Goal: Task Accomplishment & Management: Use online tool/utility

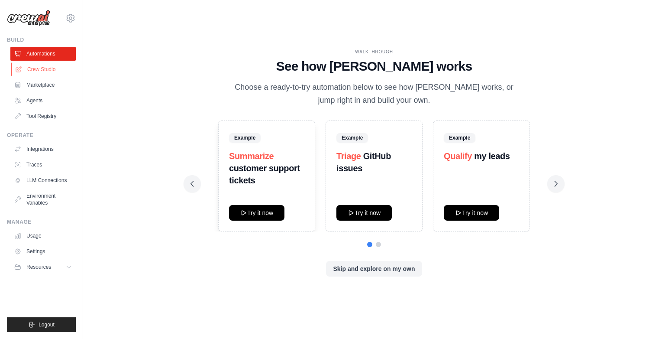
click at [38, 71] on link "Crew Studio" at bounding box center [43, 69] width 65 height 14
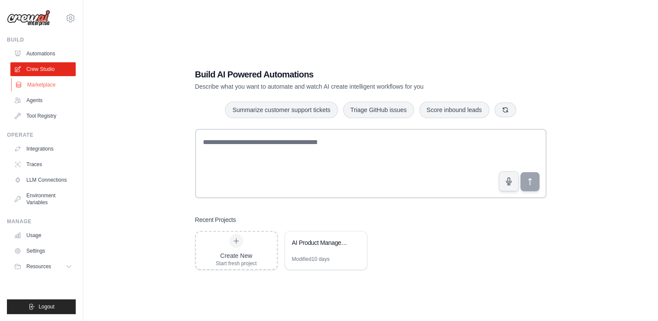
click at [39, 84] on link "Marketplace" at bounding box center [43, 85] width 65 height 14
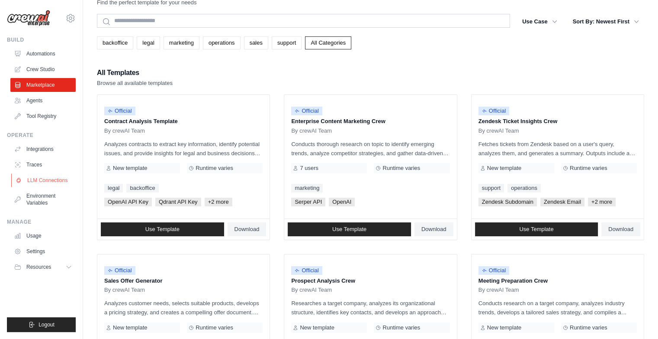
scroll to position [27, 0]
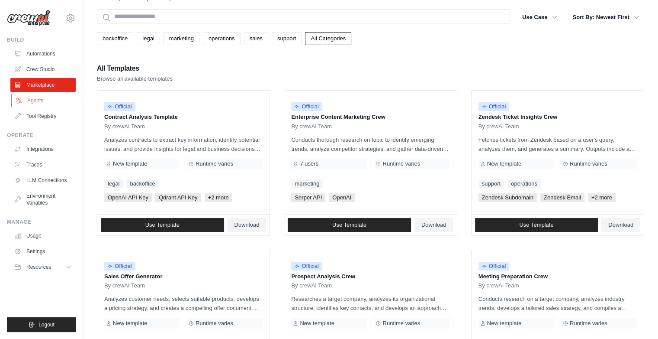
click at [38, 103] on link "Agents" at bounding box center [43, 101] width 65 height 14
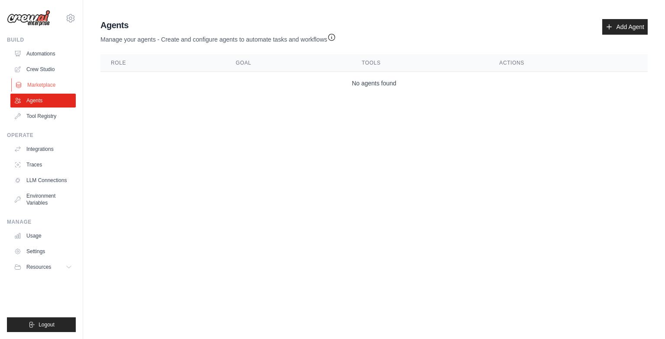
click at [40, 82] on link "Marketplace" at bounding box center [43, 85] width 65 height 14
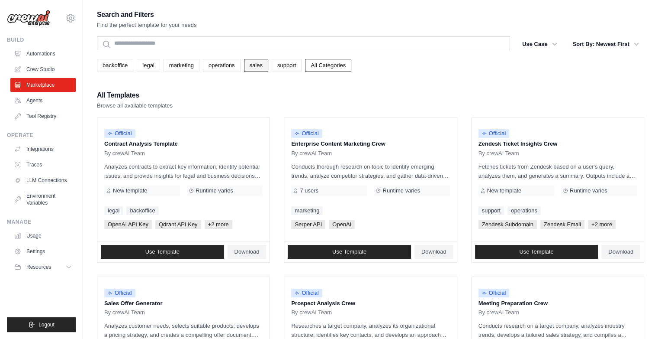
click at [268, 66] on link "sales" at bounding box center [256, 65] width 24 height 13
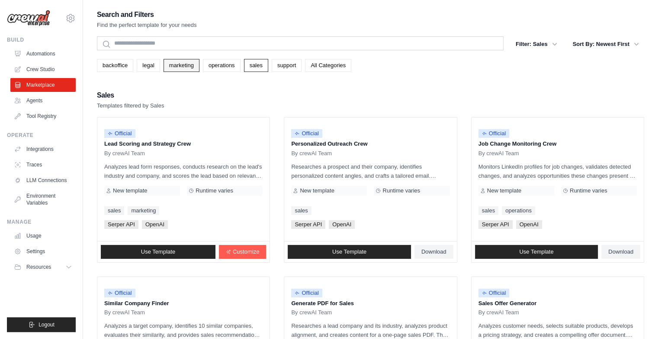
click at [194, 71] on link "marketing" at bounding box center [182, 65] width 36 height 13
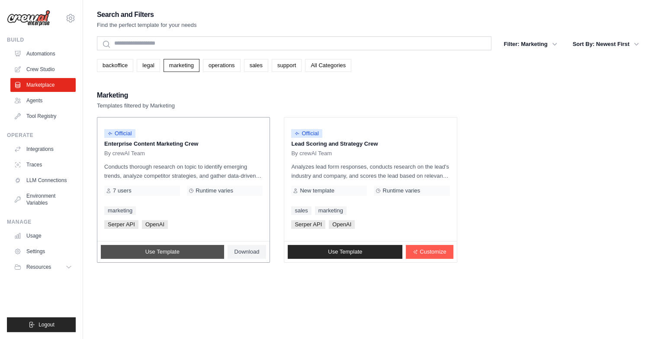
click at [154, 249] on span "Use Template" at bounding box center [162, 251] width 34 height 7
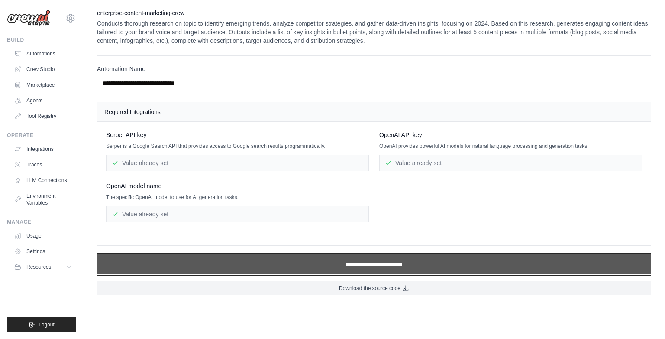
click at [295, 265] on input "**********" at bounding box center [374, 264] width 554 height 20
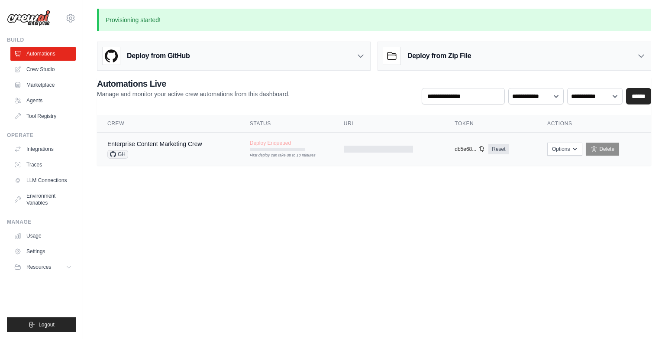
click at [271, 144] on span "Deploy Enqueued" at bounding box center [270, 142] width 41 height 7
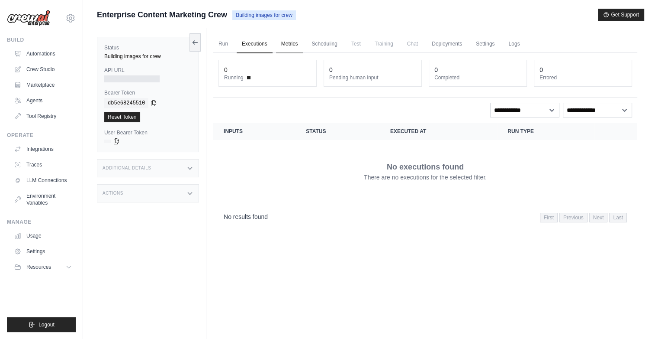
click at [297, 41] on link "Metrics" at bounding box center [289, 44] width 27 height 18
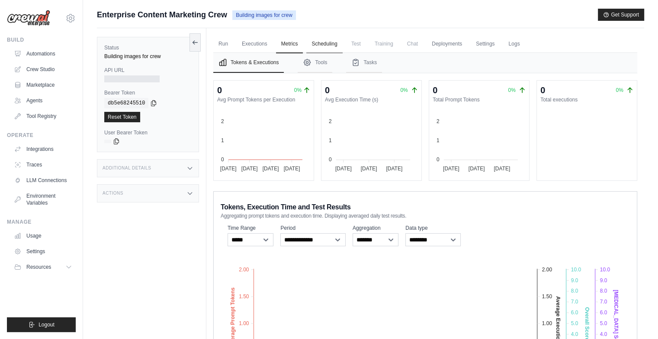
click at [330, 44] on link "Scheduling" at bounding box center [325, 44] width 36 height 18
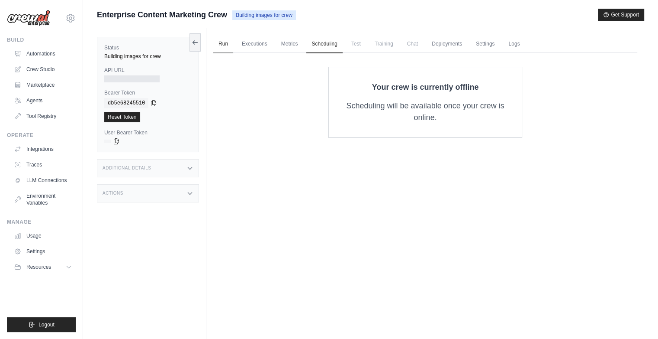
click at [226, 47] on link "Run" at bounding box center [223, 44] width 20 height 18
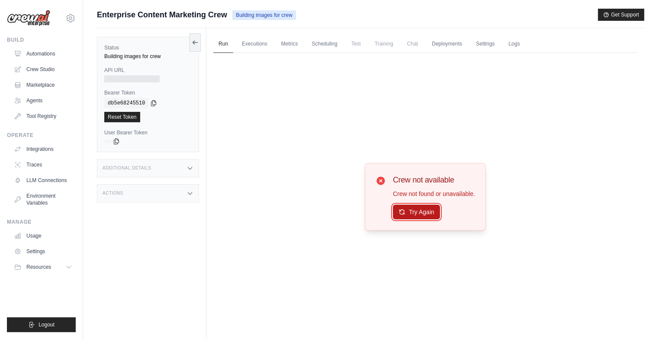
click at [407, 210] on button "Try Again" at bounding box center [416, 211] width 47 height 15
click at [397, 218] on button "Try Again" at bounding box center [416, 211] width 47 height 15
click at [43, 50] on link "Automations" at bounding box center [43, 54] width 65 height 14
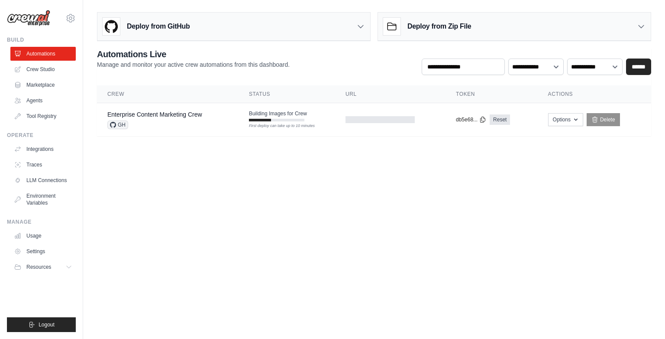
click at [544, 32] on div "Deploy from Zip File" at bounding box center [514, 27] width 273 height 28
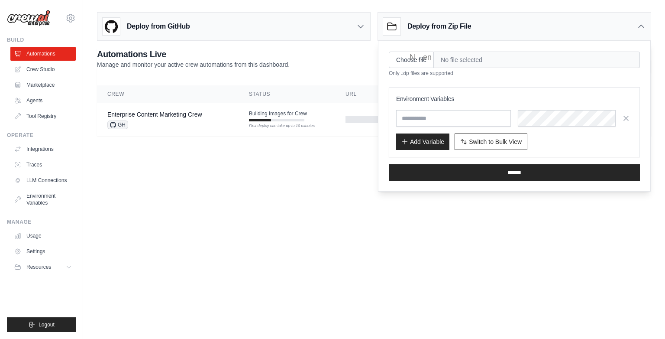
click at [370, 223] on body "alexanderdibe12@gmail.com Settings Build Automations Crew Studio" at bounding box center [332, 169] width 665 height 339
click at [639, 28] on icon at bounding box center [641, 26] width 9 height 9
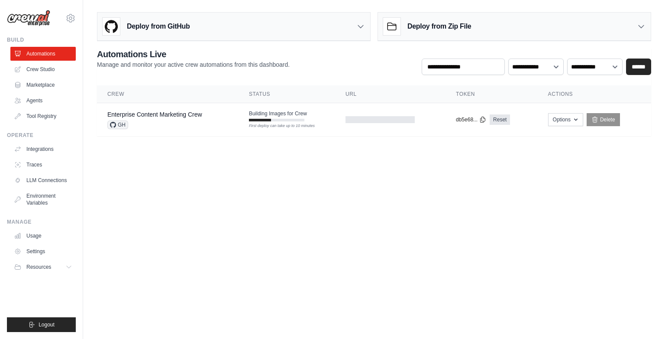
click at [359, 29] on icon at bounding box center [360, 26] width 9 height 9
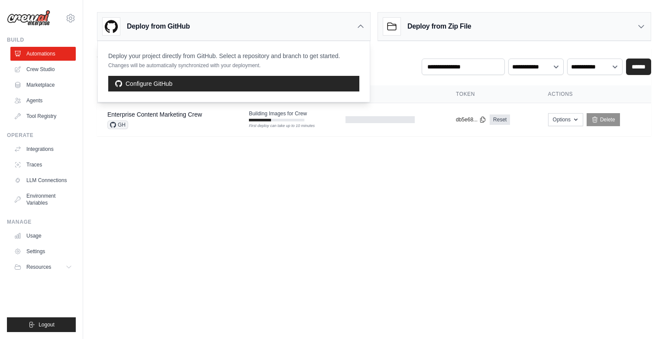
click at [214, 165] on body "alexanderdibe12@gmail.com Settings Build Automations Crew Studio" at bounding box center [332, 169] width 665 height 339
click at [359, 23] on icon at bounding box center [360, 26] width 9 height 9
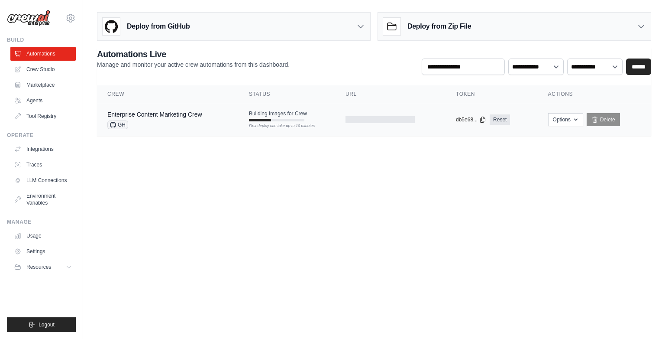
click at [277, 124] on div "First deploy can take up to 10 minutes" at bounding box center [276, 126] width 55 height 6
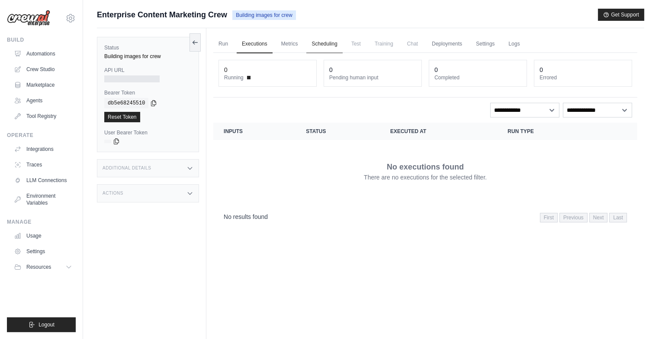
click at [330, 44] on link "Scheduling" at bounding box center [325, 44] width 36 height 18
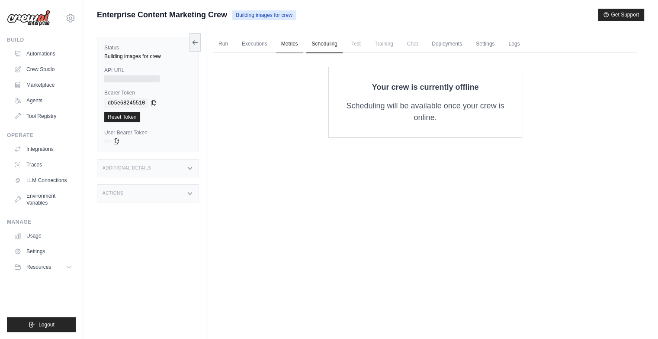
click at [280, 44] on link "Metrics" at bounding box center [289, 44] width 27 height 18
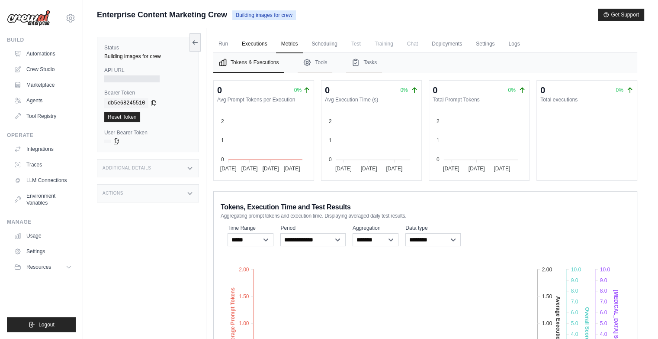
click at [260, 44] on link "Executions" at bounding box center [255, 44] width 36 height 18
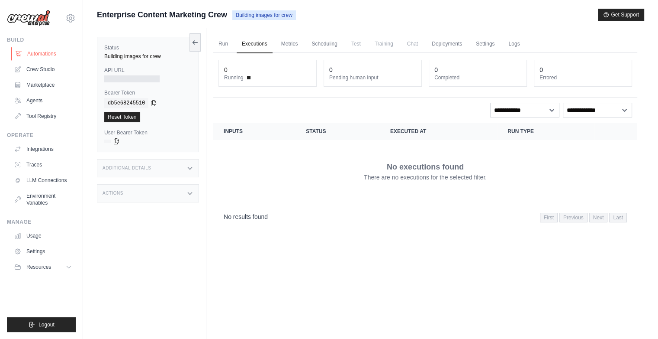
click at [34, 56] on link "Automations" at bounding box center [43, 54] width 65 height 14
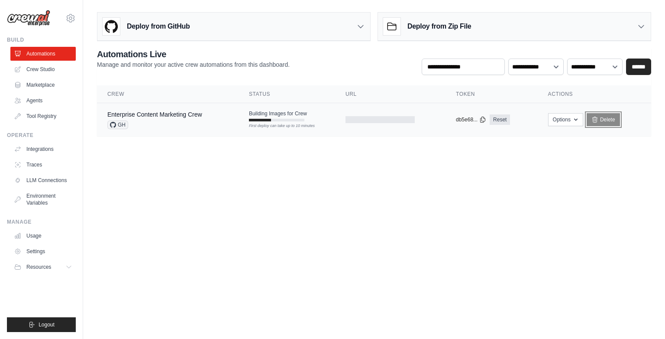
click at [605, 117] on link "Delete" at bounding box center [603, 119] width 33 height 13
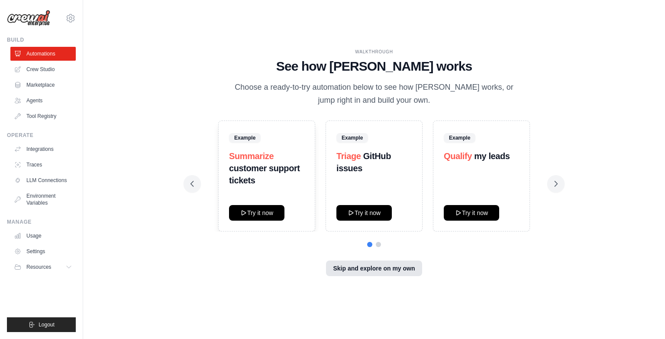
click at [379, 268] on button "Skip and explore on my own" at bounding box center [374, 268] width 96 height 16
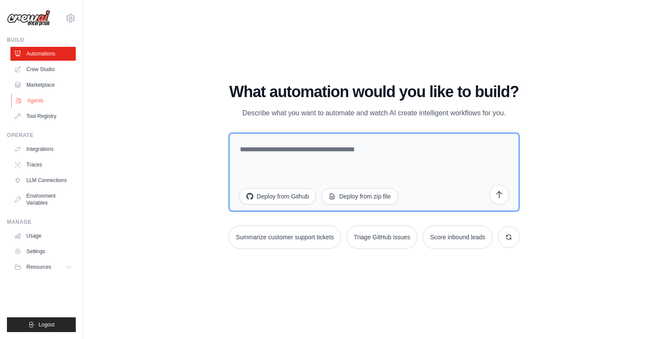
click at [30, 100] on link "Agents" at bounding box center [43, 101] width 65 height 14
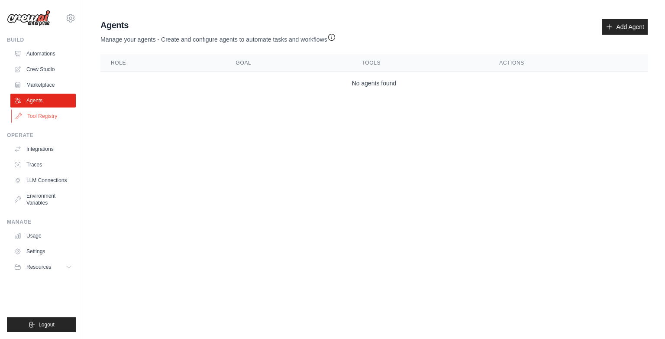
click at [37, 115] on link "Tool Registry" at bounding box center [43, 116] width 65 height 14
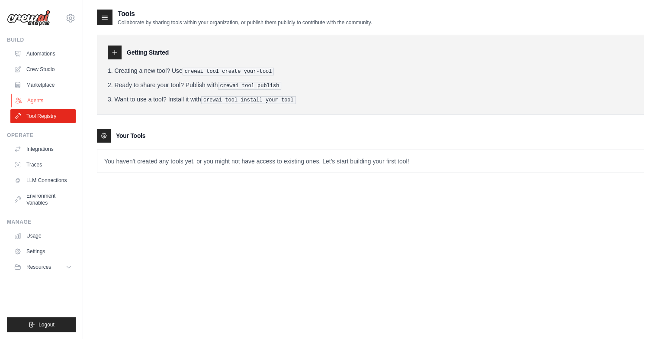
click at [37, 100] on link "Agents" at bounding box center [43, 101] width 65 height 14
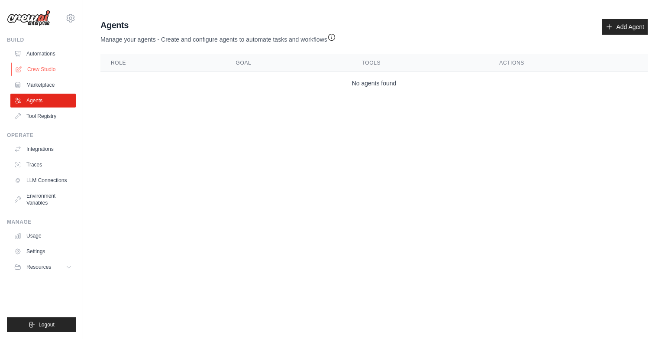
click at [44, 71] on link "Crew Studio" at bounding box center [43, 69] width 65 height 14
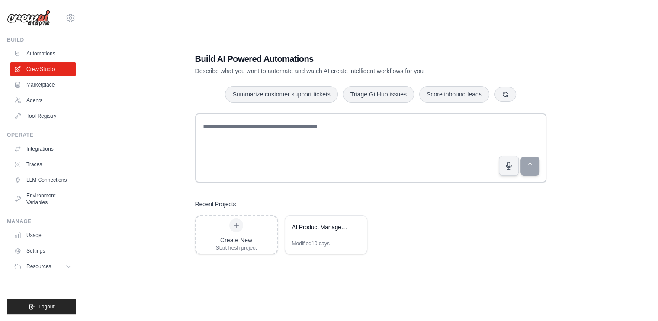
scroll to position [17, 0]
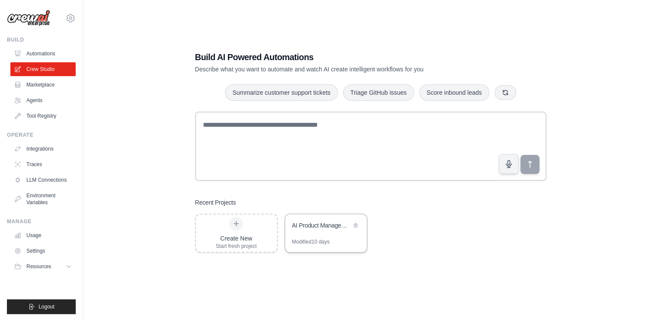
click at [318, 231] on div "AI Product Management Pipeline" at bounding box center [321, 226] width 59 height 10
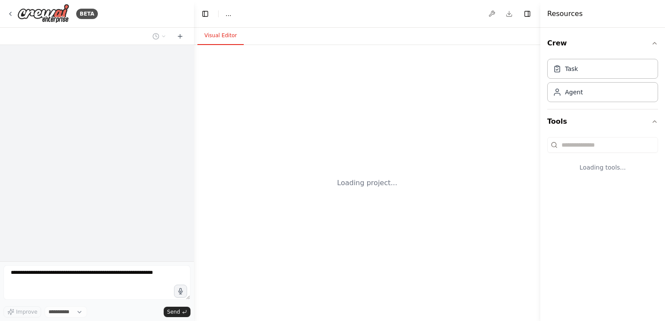
select select "****"
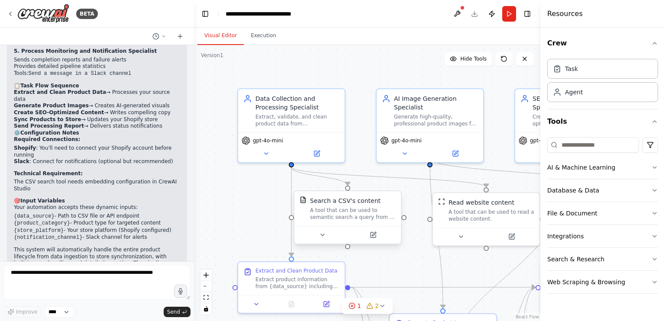
scroll to position [1086, 0]
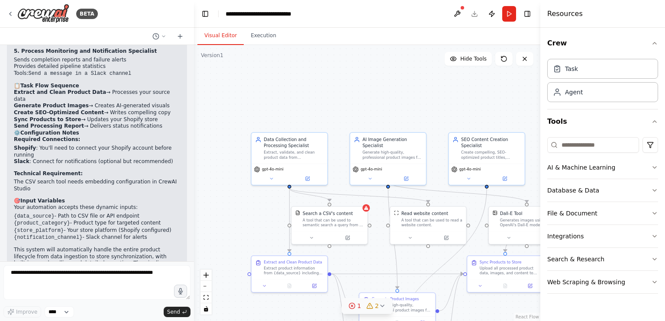
click at [381, 307] on icon at bounding box center [382, 306] width 7 height 7
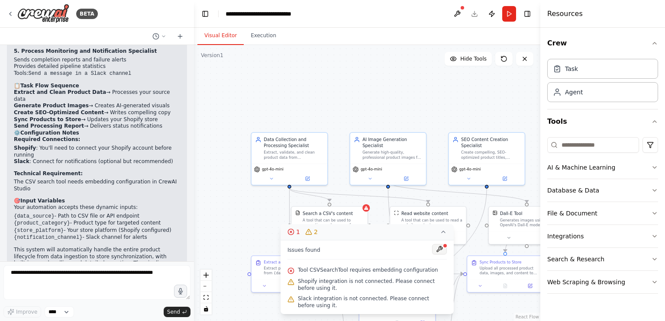
click at [442, 251] on button at bounding box center [439, 249] width 15 height 10
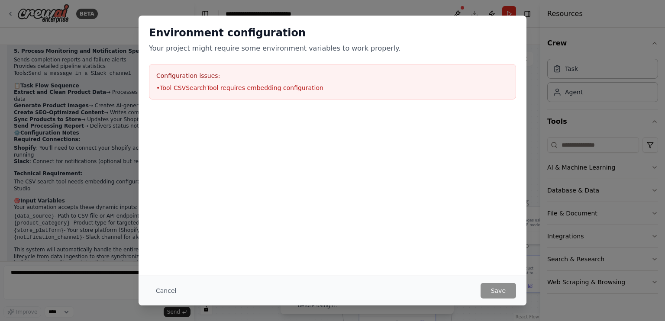
click at [286, 88] on li "• Tool CSVSearchTool requires embedding configuration" at bounding box center [332, 88] width 352 height 9
click at [171, 292] on button "Cancel" at bounding box center [166, 291] width 34 height 16
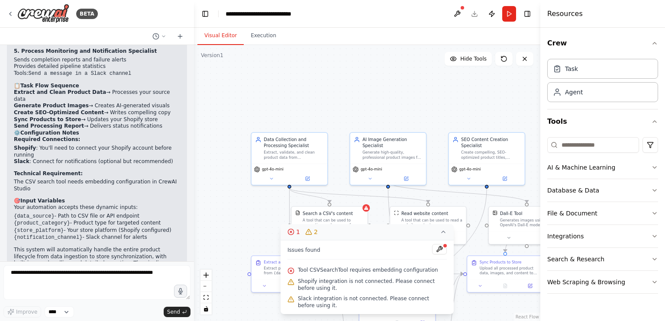
click at [242, 231] on div ".deletable-edge-delete-btn { width: 20px; height: 20px; border: 0px solid #ffff…" at bounding box center [367, 183] width 346 height 276
click at [471, 245] on div ".deletable-edge-delete-btn { width: 20px; height: 20px; border: 0px solid #ffff…" at bounding box center [367, 183] width 346 height 276
click at [445, 233] on icon at bounding box center [443, 232] width 7 height 7
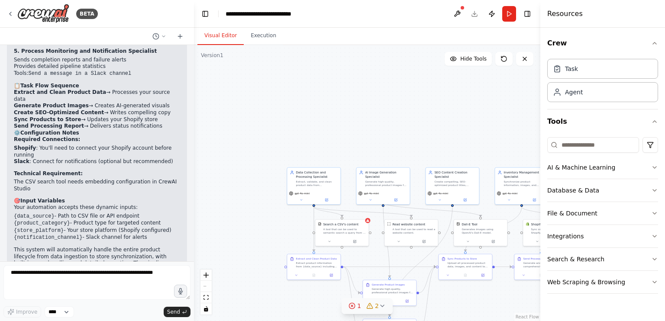
click at [515, 124] on div ".deletable-edge-delete-btn { width: 20px; height: 20px; border: 0px solid #ffff…" at bounding box center [367, 183] width 346 height 276
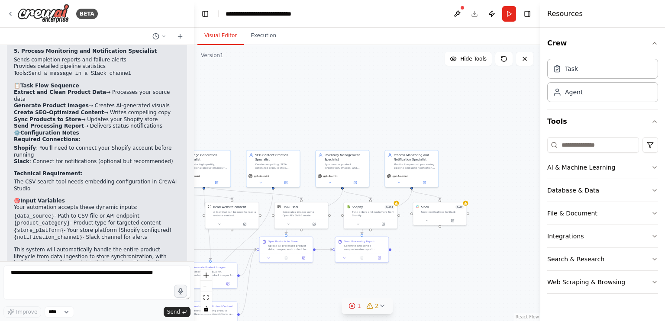
drag, startPoint x: 514, startPoint y: 231, endPoint x: 335, endPoint y: 214, distance: 180.1
click at [335, 214] on div ".deletable-edge-delete-btn { width: 20px; height: 20px; border: 0px solid #ffff…" at bounding box center [367, 183] width 346 height 276
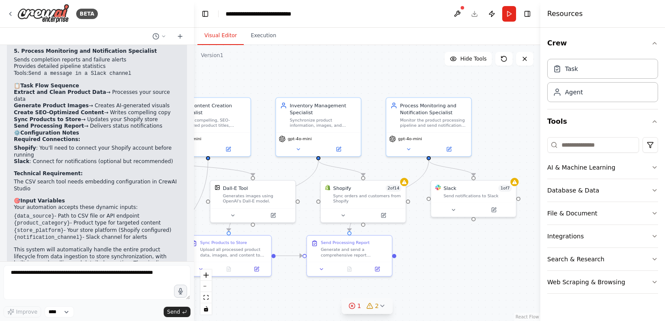
drag, startPoint x: 239, startPoint y: 224, endPoint x: 199, endPoint y: 226, distance: 40.7
click at [199, 226] on div ".deletable-edge-delete-btn { width: 20px; height: 20px; border: 0px solid #ffff…" at bounding box center [367, 183] width 346 height 276
click at [343, 214] on icon at bounding box center [343, 214] width 6 height 6
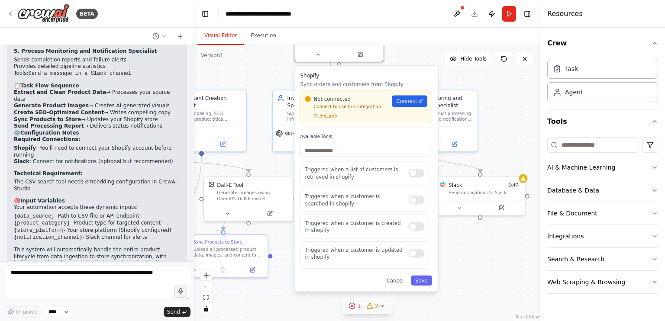
drag, startPoint x: 381, startPoint y: 240, endPoint x: 355, endPoint y: 80, distance: 162.3
click at [355, 81] on p "Sync orders and customers from Shopify" at bounding box center [366, 84] width 132 height 7
click at [407, 178] on div "Triggered when a list of customers is retrieved in shopify" at bounding box center [364, 173] width 129 height 24
click at [409, 174] on div at bounding box center [417, 173] width 16 height 9
click at [411, 196] on div at bounding box center [417, 200] width 16 height 9
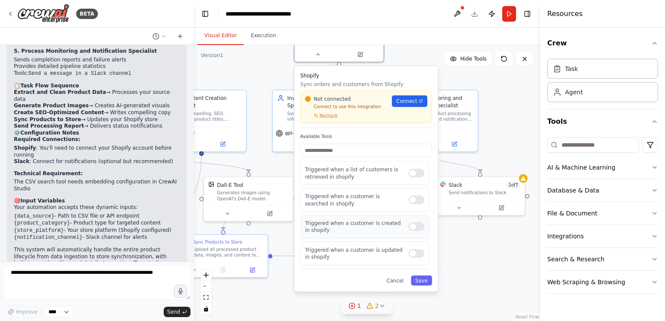
click at [412, 226] on div at bounding box center [417, 227] width 16 height 9
click at [410, 254] on div at bounding box center [417, 253] width 16 height 9
click at [410, 101] on span "Connect" at bounding box center [406, 100] width 21 height 7
click at [407, 101] on span "Connect" at bounding box center [406, 100] width 21 height 7
click at [409, 170] on div at bounding box center [417, 173] width 16 height 9
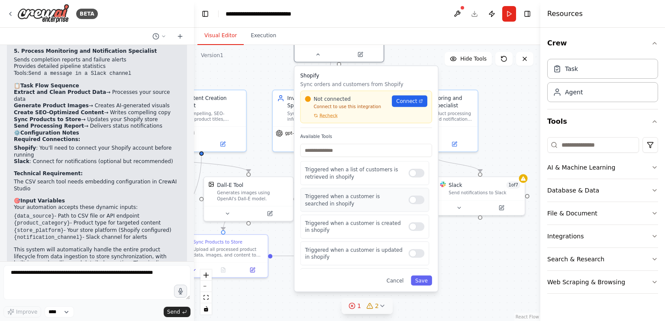
click at [410, 201] on div at bounding box center [417, 200] width 16 height 9
click at [409, 226] on div at bounding box center [417, 227] width 16 height 9
click at [409, 253] on div at bounding box center [417, 253] width 16 height 9
click at [419, 278] on button "Save" at bounding box center [421, 281] width 21 height 10
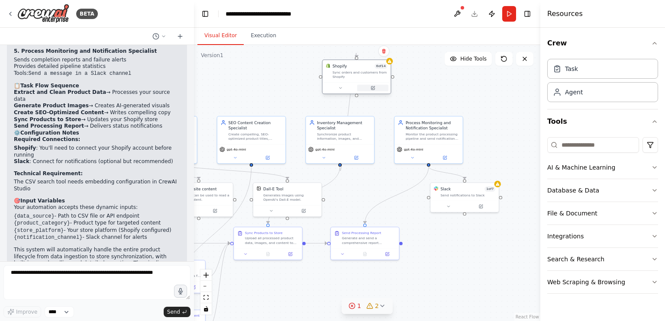
click at [373, 87] on icon at bounding box center [373, 87] width 3 height 3
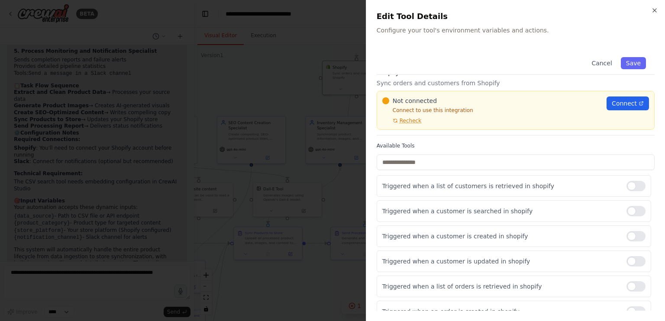
scroll to position [0, 0]
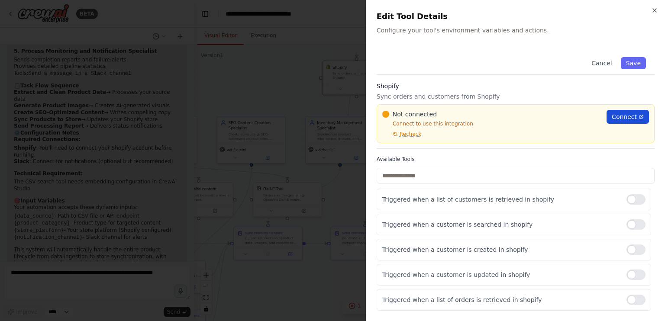
click at [624, 118] on span "Connect" at bounding box center [624, 117] width 25 height 9
click at [653, 10] on icon "button" at bounding box center [654, 10] width 7 height 7
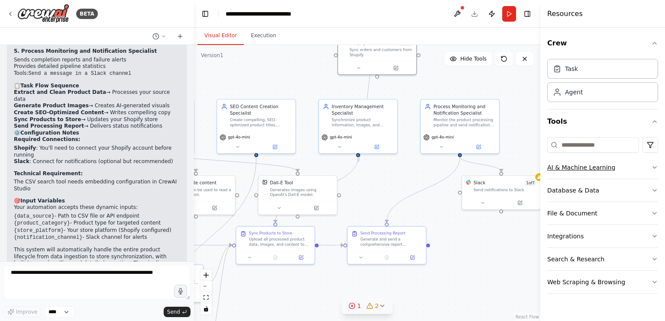
click at [656, 168] on icon "button" at bounding box center [654, 167] width 7 height 7
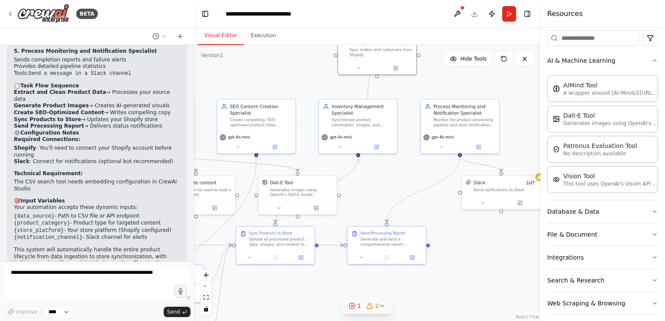
scroll to position [111, 0]
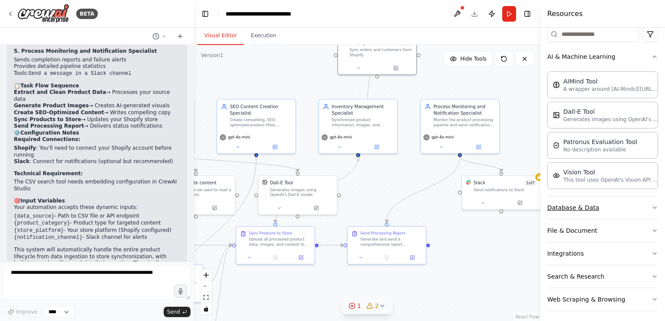
click at [651, 205] on icon "button" at bounding box center [654, 207] width 7 height 7
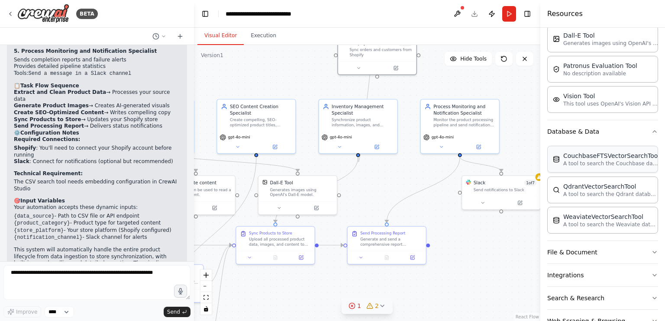
scroll to position [210, 0]
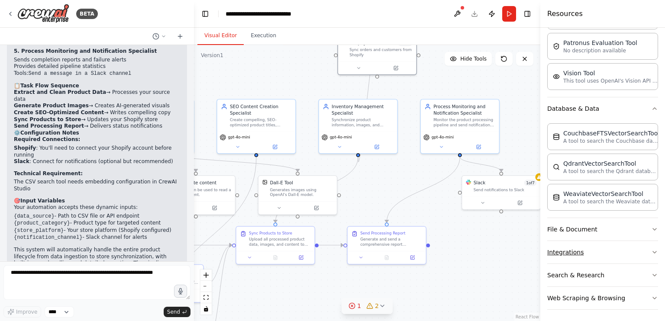
click at [651, 249] on icon "button" at bounding box center [654, 252] width 7 height 7
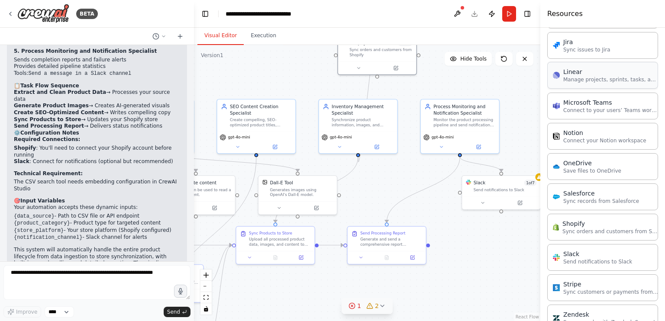
scroll to position [748, 0]
click at [580, 220] on div "Shopify" at bounding box center [609, 223] width 95 height 9
click at [577, 230] on div "Shopify Sync orders and customers from Shopify" at bounding box center [602, 226] width 111 height 27
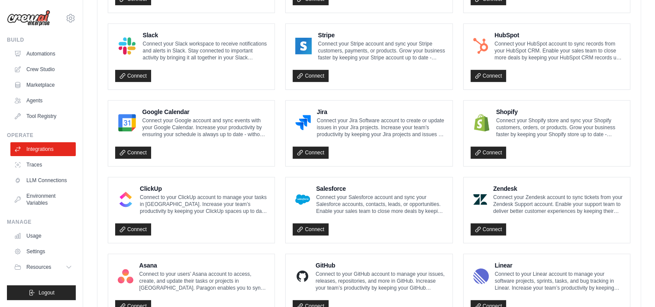
scroll to position [326, 0]
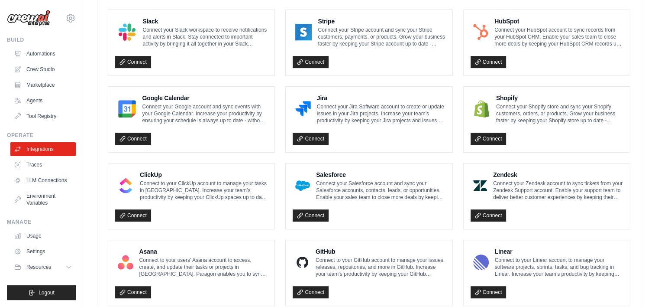
click at [539, 107] on p "Connect your Shopify store and sync your Shopify customers, orders, or products…" at bounding box center [559, 113] width 127 height 21
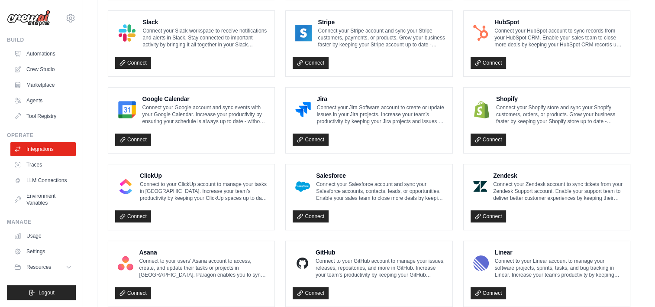
scroll to position [326, 0]
click at [481, 137] on link "Connect" at bounding box center [489, 139] width 36 height 12
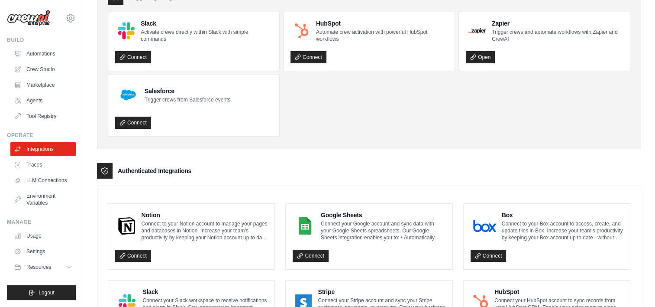
scroll to position [0, 0]
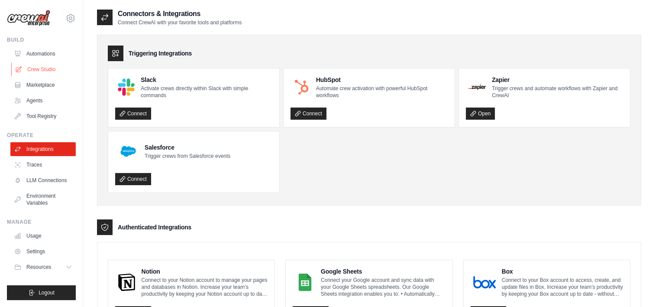
click at [44, 66] on link "Crew Studio" at bounding box center [43, 69] width 65 height 14
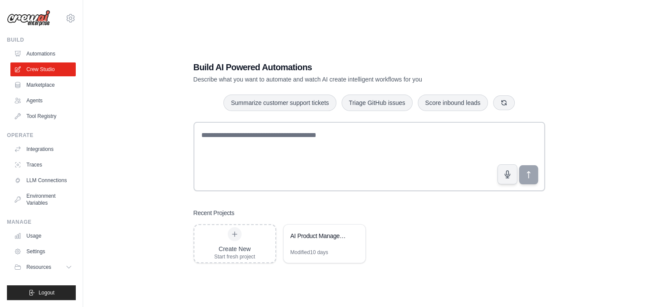
click at [42, 49] on link "Automations" at bounding box center [42, 54] width 65 height 14
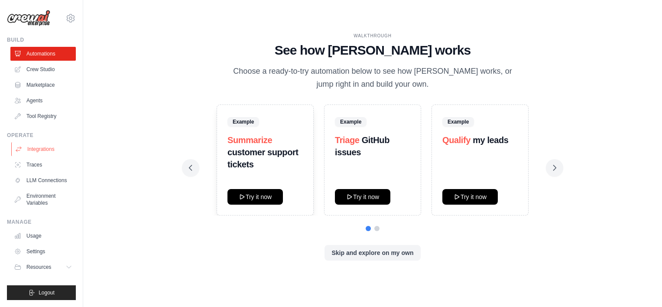
click at [52, 150] on link "Integrations" at bounding box center [43, 149] width 65 height 14
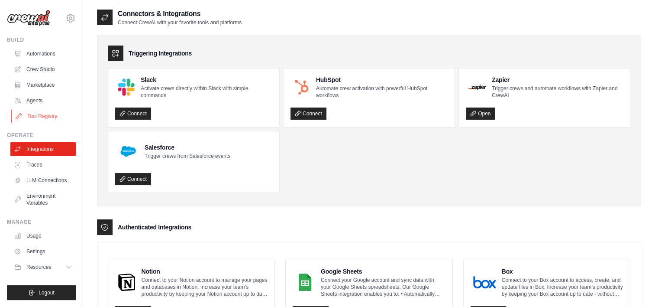
click at [45, 118] on link "Tool Registry" at bounding box center [43, 116] width 65 height 14
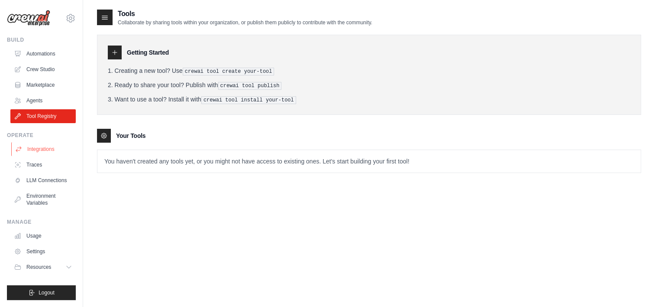
click at [43, 153] on link "Integrations" at bounding box center [43, 149] width 65 height 14
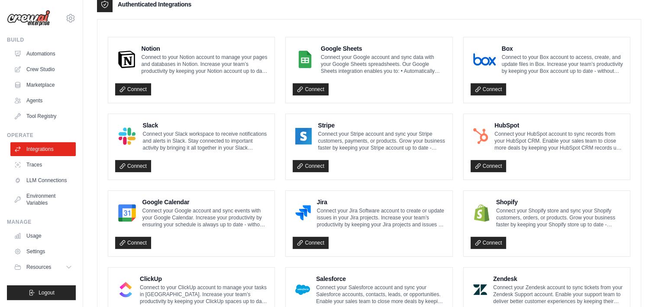
scroll to position [226, 0]
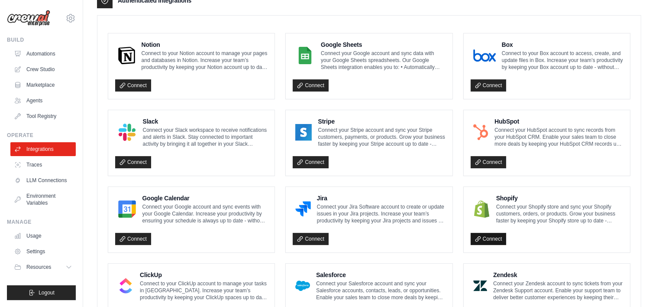
click at [490, 237] on link "Connect" at bounding box center [489, 238] width 36 height 12
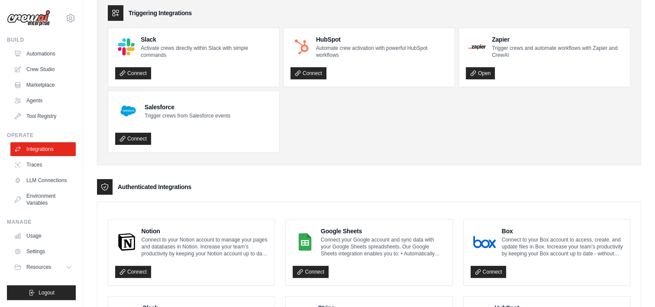
scroll to position [0, 0]
